Goal: Information Seeking & Learning: Learn about a topic

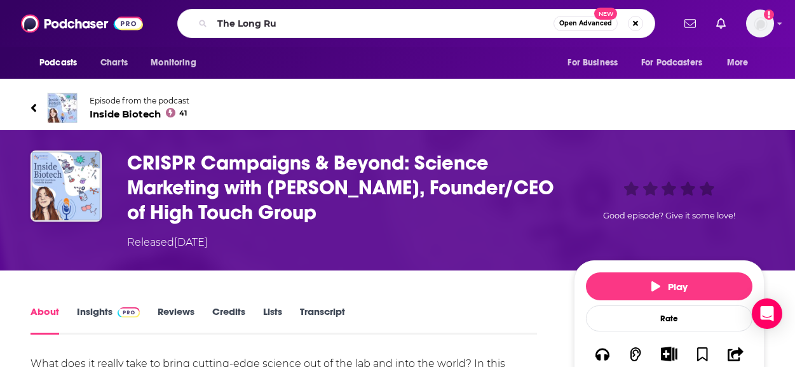
type input "The Long Run"
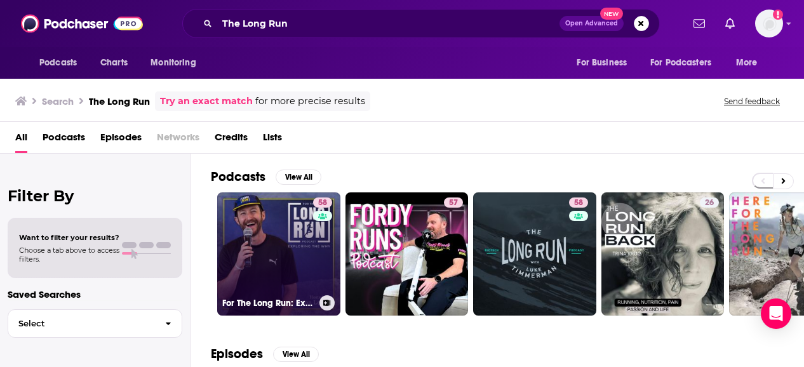
click at [309, 254] on link "58 For The Long Run: Exploring the Why Behind Running" at bounding box center [278, 253] width 123 height 123
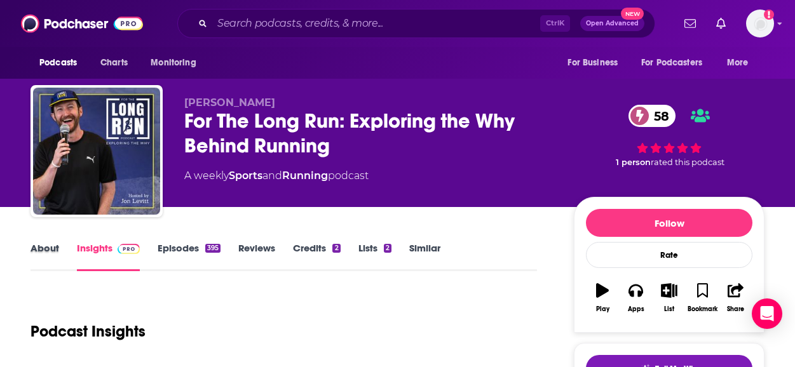
click at [60, 248] on div "About" at bounding box center [53, 256] width 46 height 29
click at [48, 250] on link "About" at bounding box center [44, 256] width 29 height 29
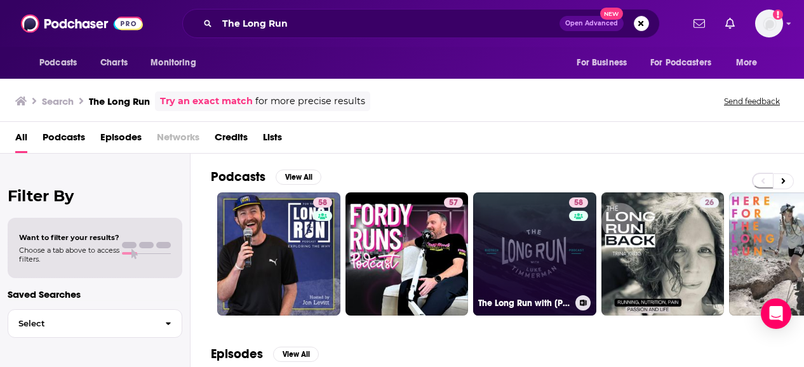
click at [547, 265] on link "58 The Long Run with [PERSON_NAME]" at bounding box center [534, 253] width 123 height 123
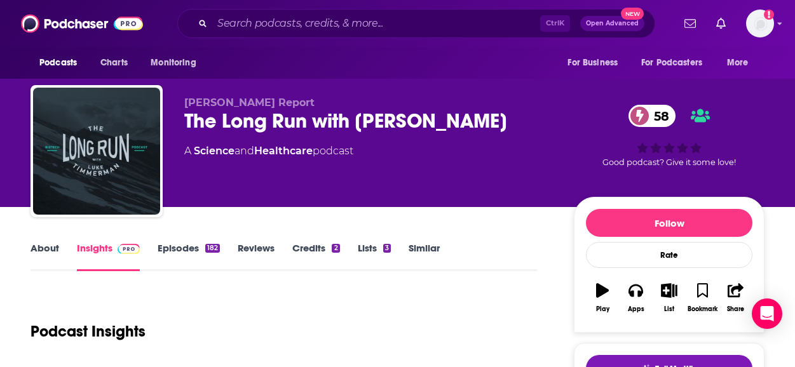
click at [193, 245] on link "Episodes 182" at bounding box center [189, 256] width 62 height 29
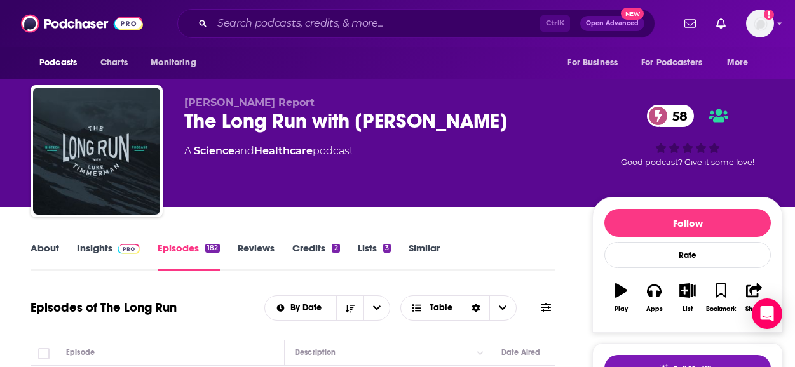
click at [41, 248] on link "About" at bounding box center [44, 256] width 29 height 29
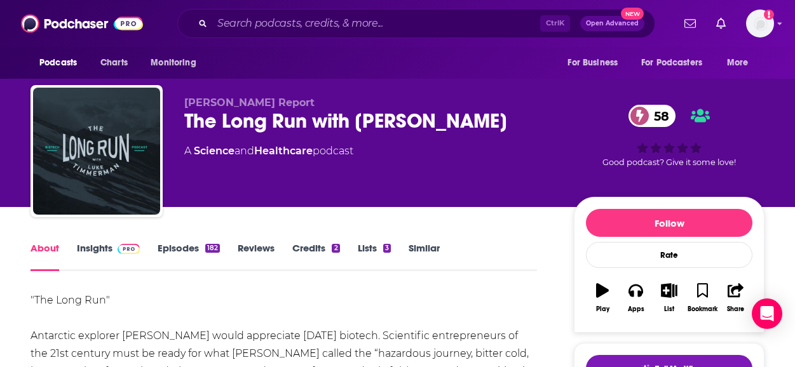
click at [98, 246] on link "Insights" at bounding box center [108, 256] width 63 height 29
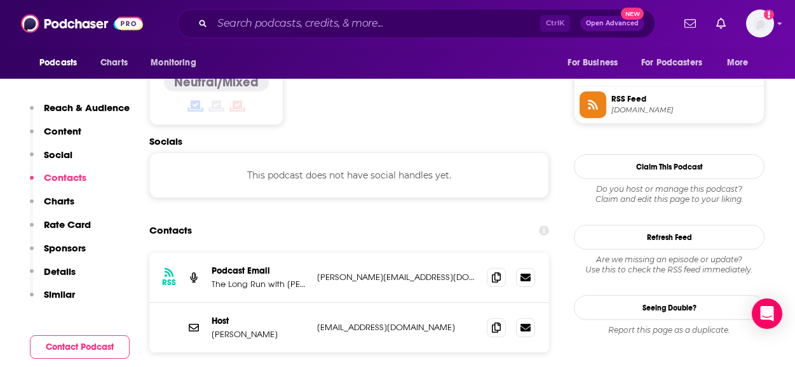
scroll to position [1036, 0]
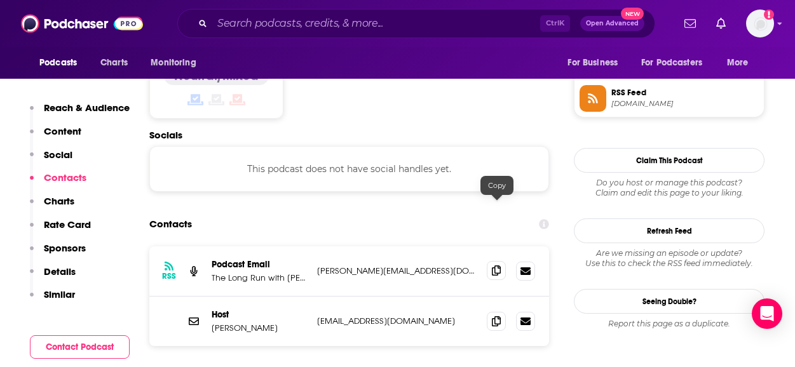
click at [494, 266] on icon at bounding box center [496, 271] width 9 height 10
